Goal: Navigation & Orientation: Find specific page/section

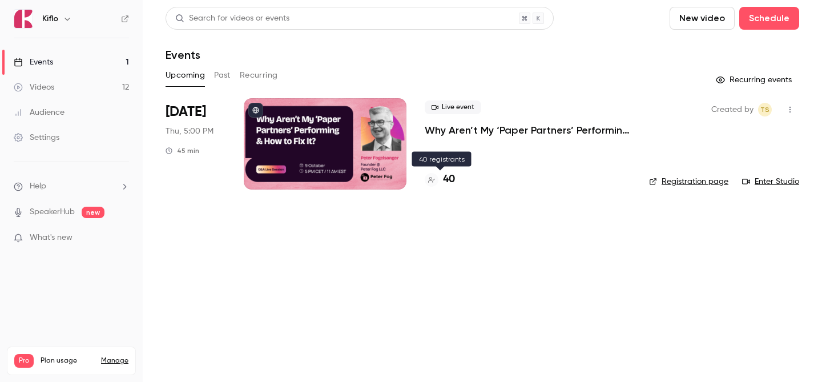
click at [442, 180] on div "40" at bounding box center [440, 179] width 30 height 15
click at [94, 75] on link "Videos 12" at bounding box center [71, 87] width 143 height 25
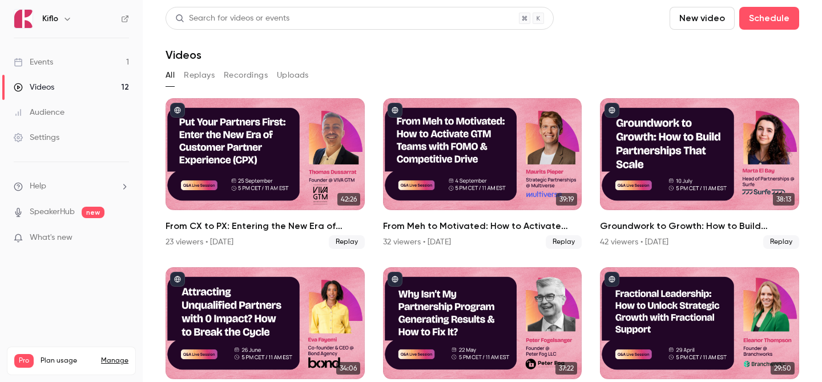
click at [96, 56] on link "Events 1" at bounding box center [71, 62] width 143 height 25
